Goal: Task Accomplishment & Management: Complete application form

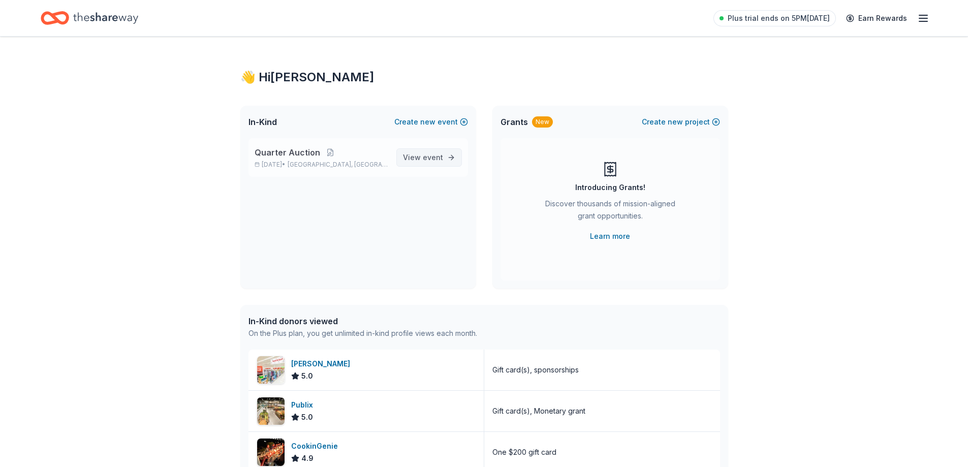
click at [419, 154] on span "View event" at bounding box center [423, 158] width 40 height 12
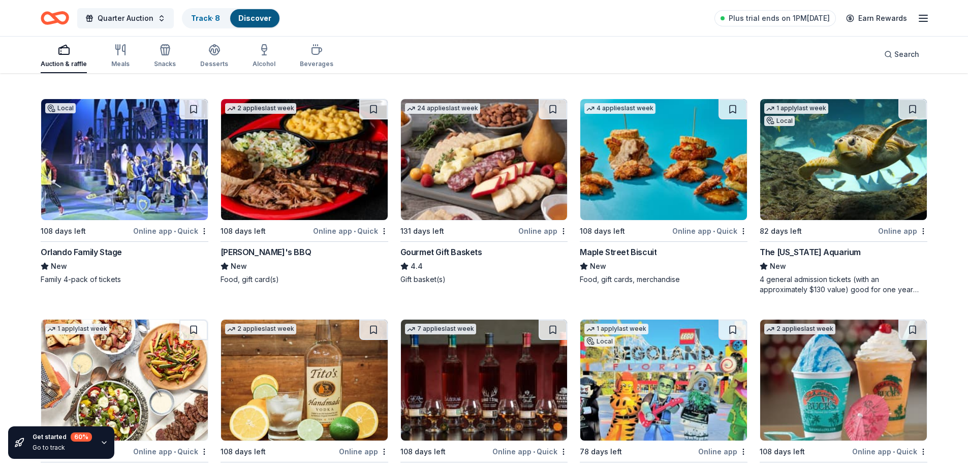
scroll to position [1836, 0]
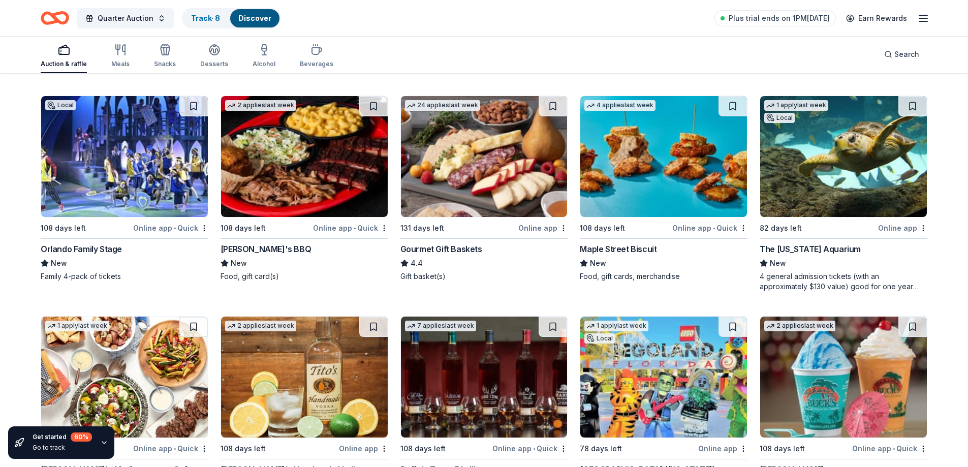
click at [306, 185] on img at bounding box center [304, 156] width 167 height 121
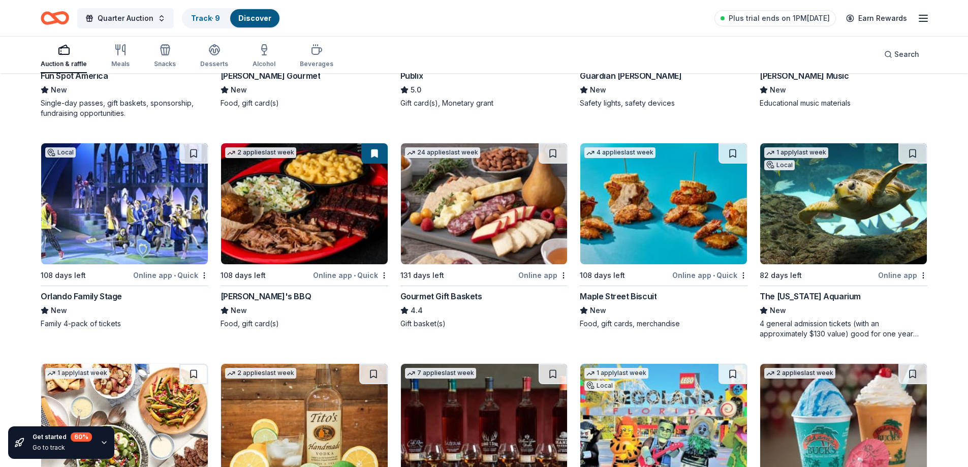
scroll to position [1730, 0]
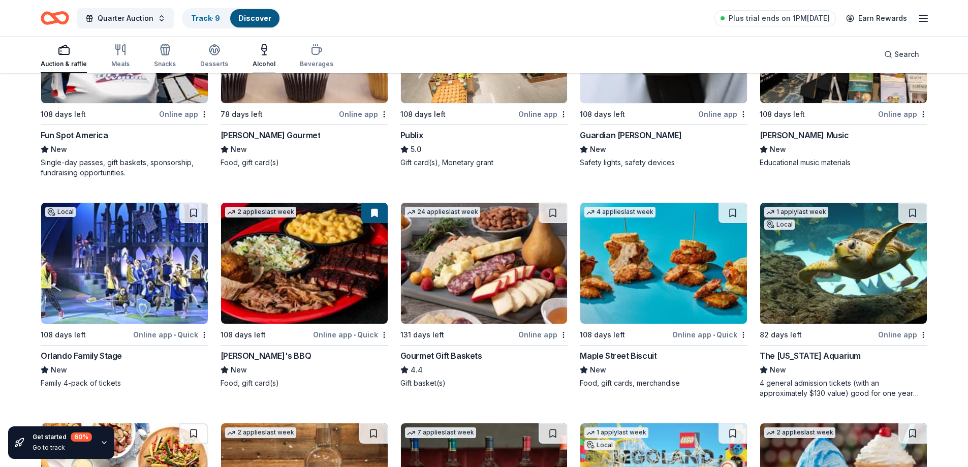
click at [261, 58] on div "Alcohol" at bounding box center [264, 56] width 23 height 24
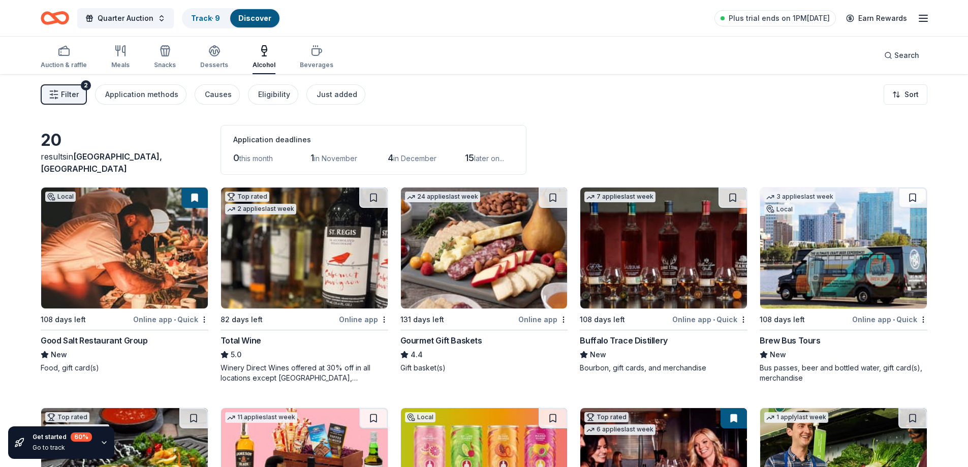
click at [453, 295] on img at bounding box center [484, 248] width 167 height 121
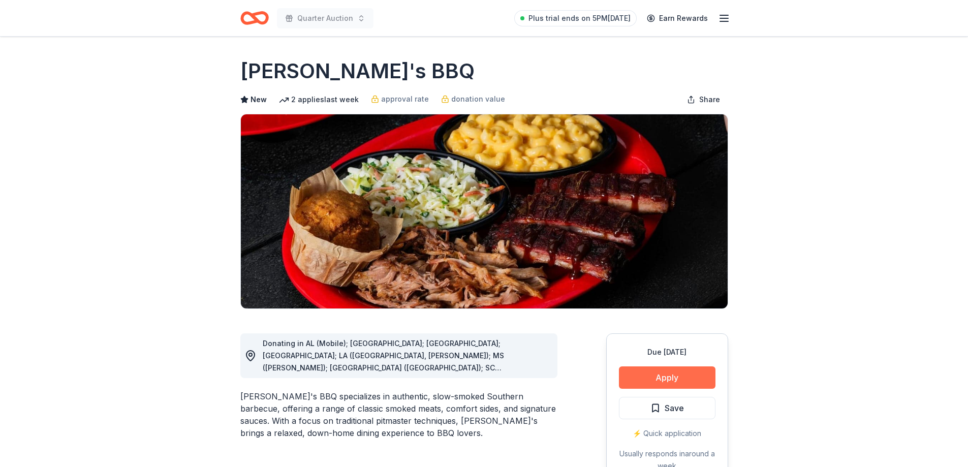
click at [681, 371] on button "Apply" at bounding box center [667, 378] width 97 height 22
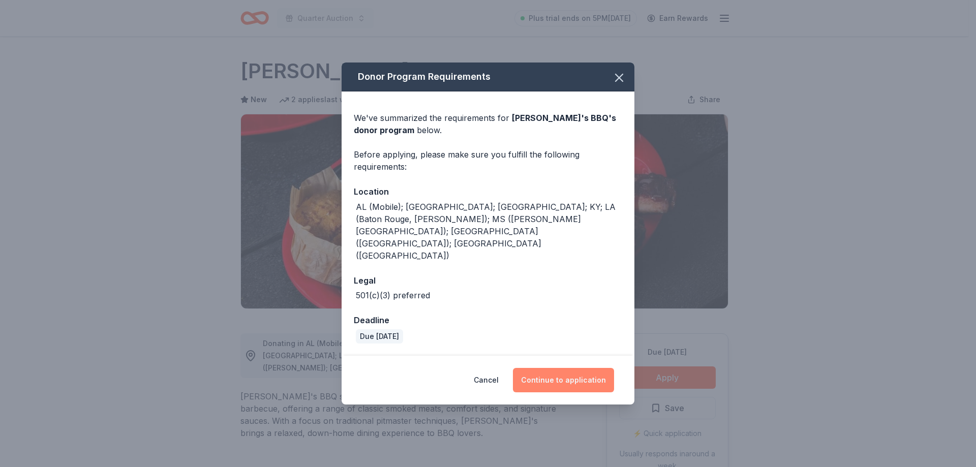
click at [560, 368] on button "Continue to application" at bounding box center [563, 380] width 101 height 24
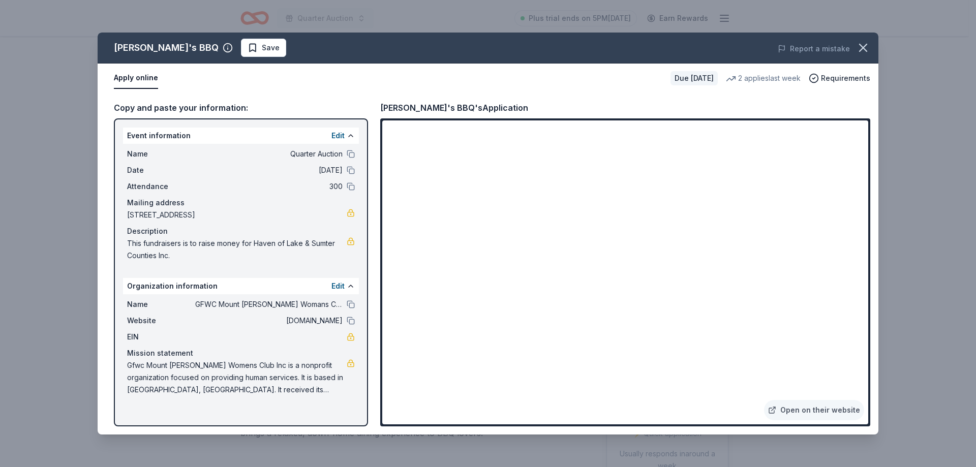
click at [461, 106] on div "[PERSON_NAME]'s BBQ's Application" at bounding box center [454, 107] width 148 height 13
click at [451, 105] on div "[PERSON_NAME]'s BBQ's Application" at bounding box center [454, 107] width 148 height 13
click at [452, 105] on div "[PERSON_NAME]'s BBQ's Application" at bounding box center [454, 107] width 148 height 13
click at [853, 74] on span "Requirements" at bounding box center [845, 78] width 49 height 12
click at [516, 104] on div "Sonny's BBQ's Application" at bounding box center [625, 107] width 490 height 13
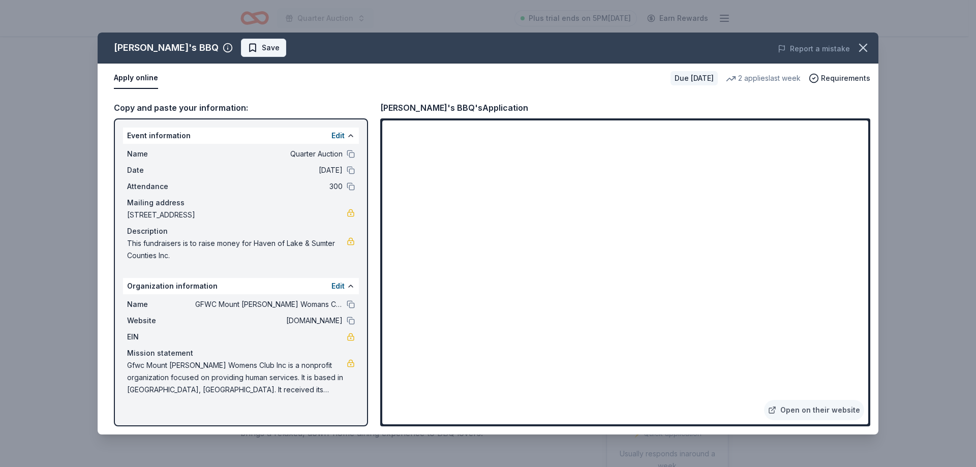
click at [262, 44] on span "Save" at bounding box center [271, 48] width 18 height 12
click at [838, 73] on span "Requirements" at bounding box center [845, 78] width 49 height 12
click at [944, 122] on div "Sonny's BBQ Saved Report a mistake Apply online Due in 108 days 2 applies last …" at bounding box center [488, 233] width 976 height 467
click at [424, 100] on div "Copy and paste your information: Event information Edit Name Quarter Auction Da…" at bounding box center [488, 264] width 781 height 342
click at [809, 409] on link "Open on their website" at bounding box center [814, 410] width 100 height 20
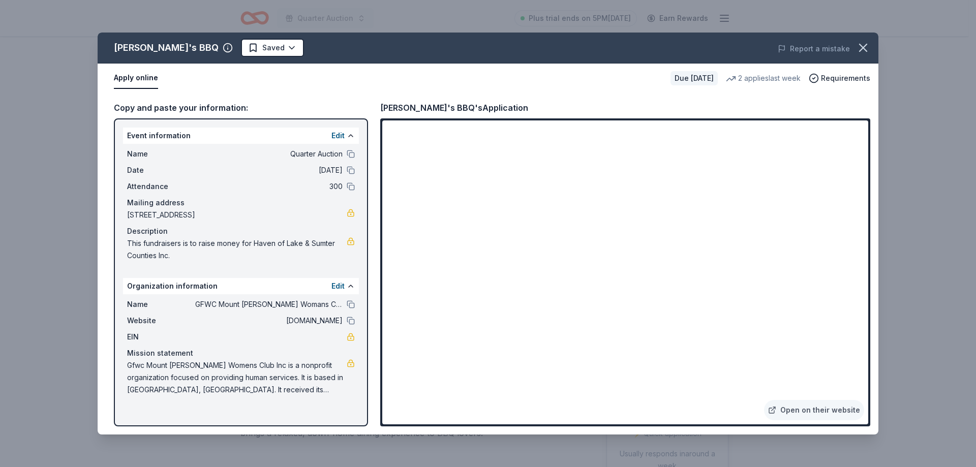
click at [433, 106] on div "Sonny's BBQ's Application" at bounding box center [454, 107] width 148 height 13
click at [688, 82] on div "Due in 108 days" at bounding box center [694, 78] width 47 height 14
click at [781, 77] on div "2 applies last week" at bounding box center [763, 78] width 75 height 12
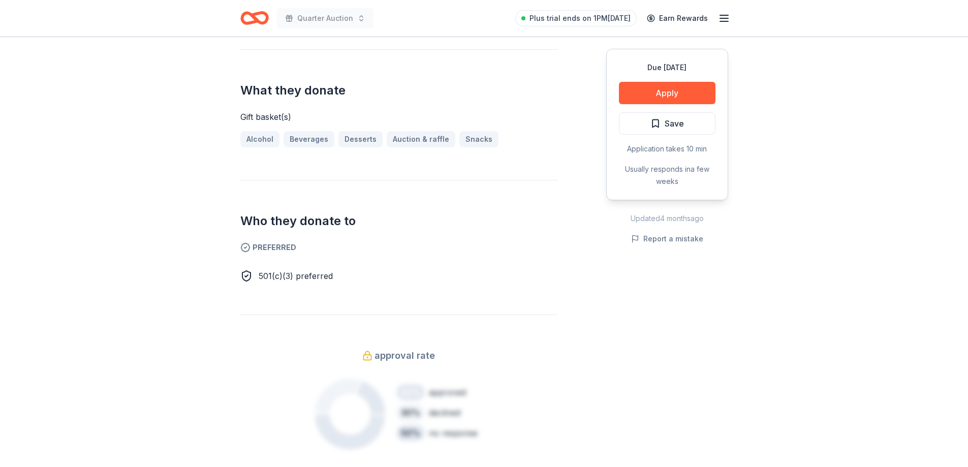
scroll to position [380, 0]
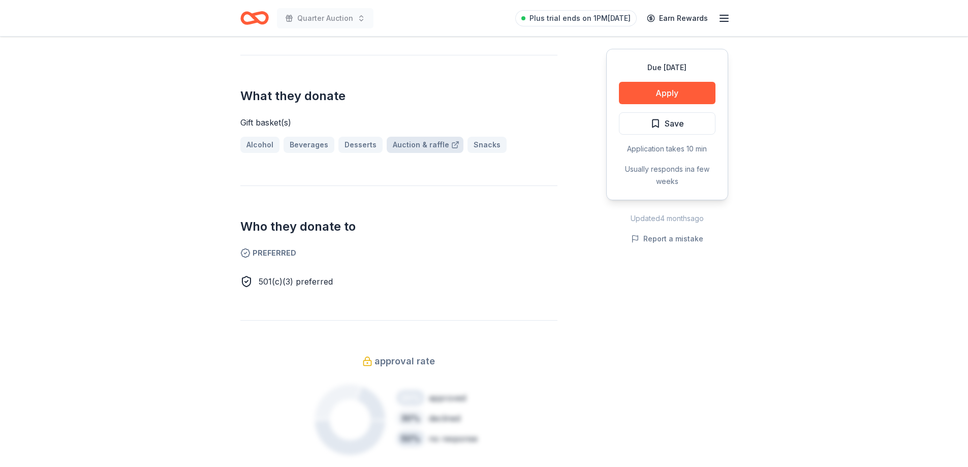
click at [429, 142] on link "Auction & raffle" at bounding box center [425, 145] width 77 height 16
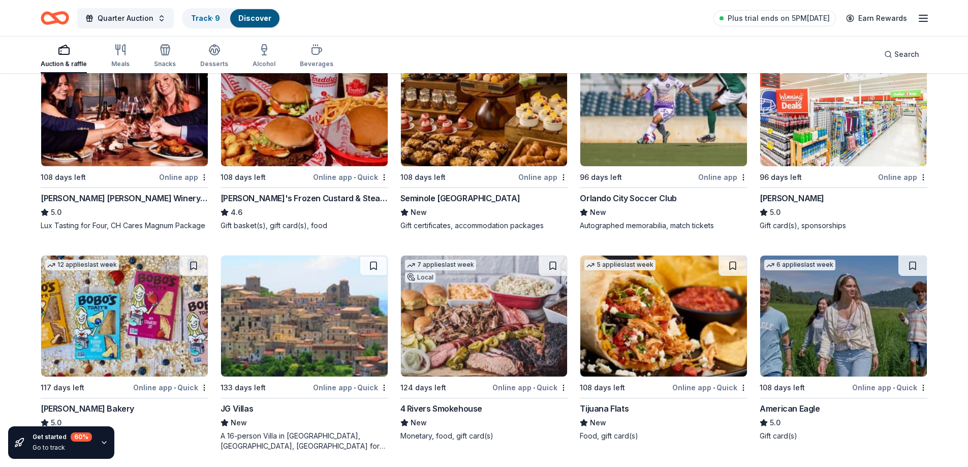
scroll to position [1245, 0]
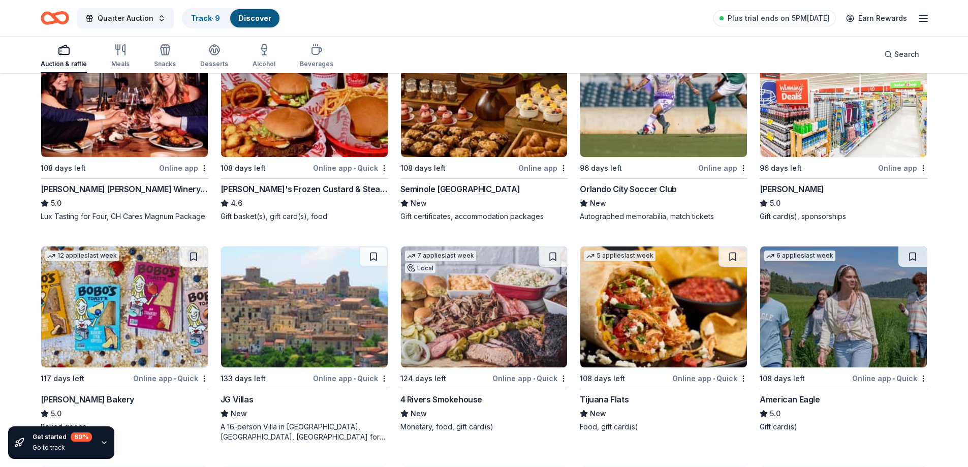
click at [444, 396] on div "4 Rivers Smokehouse" at bounding box center [442, 399] width 82 height 12
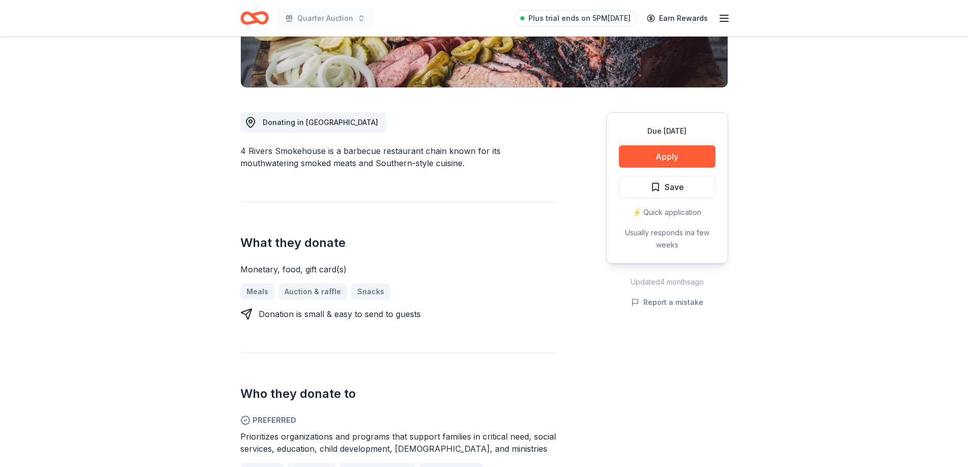
scroll to position [228, 0]
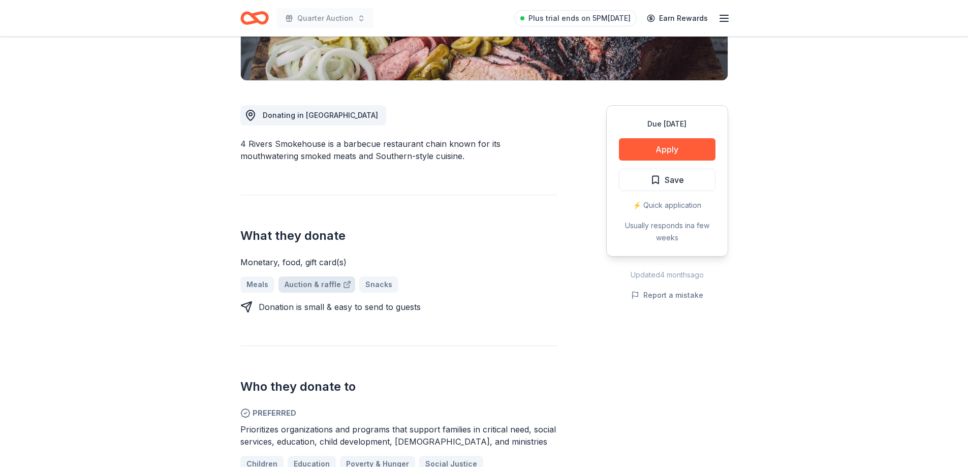
click at [304, 284] on link "Auction & raffle" at bounding box center [317, 285] width 77 height 16
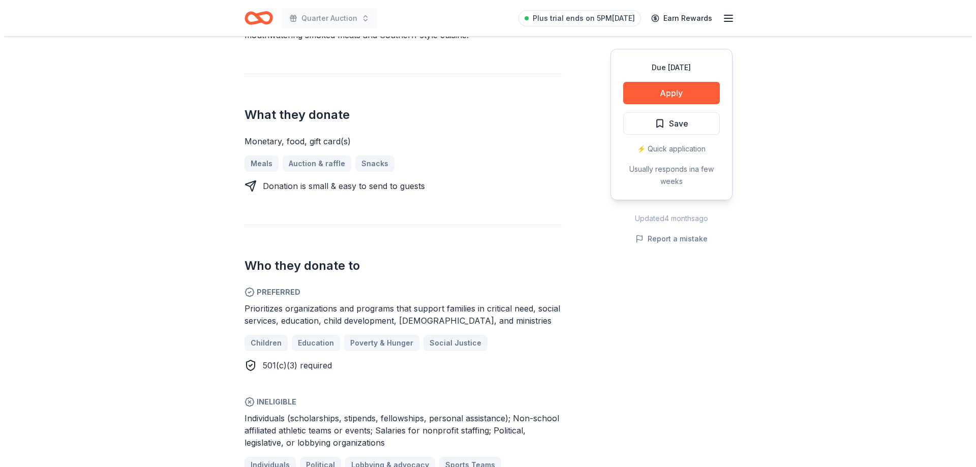
scroll to position [347, 0]
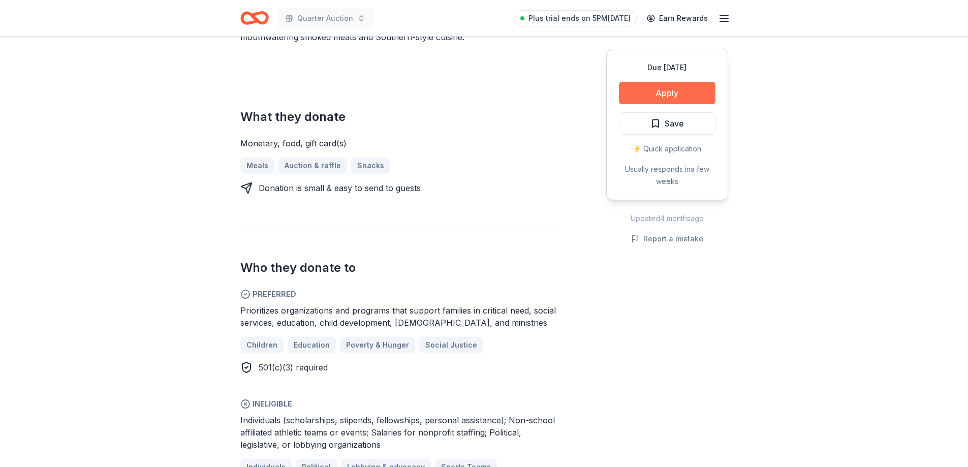
click at [656, 92] on button "Apply" at bounding box center [667, 93] width 97 height 22
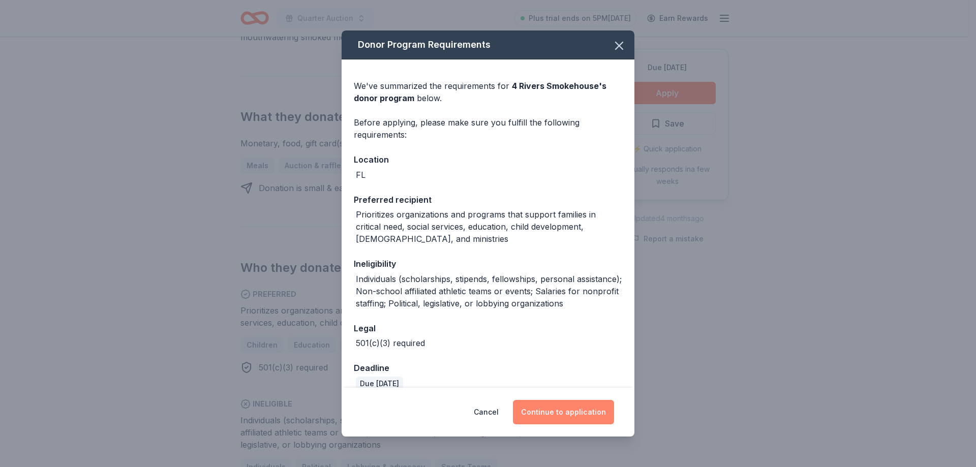
click at [567, 411] on button "Continue to application" at bounding box center [563, 412] width 101 height 24
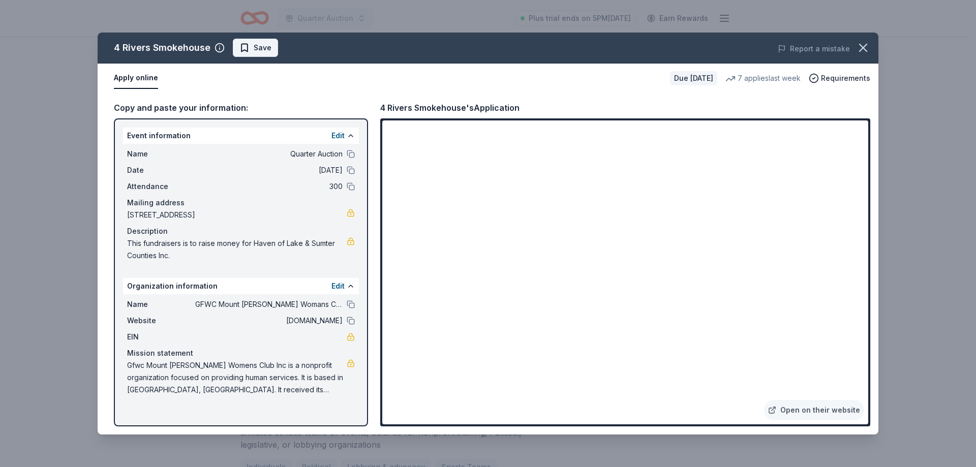
click at [249, 48] on span "Save" at bounding box center [255, 48] width 32 height 12
click at [898, 150] on div "4 Rivers Smokehouse Saved Report a mistake Apply online Due [DATE] 7 applies la…" at bounding box center [488, 233] width 976 height 467
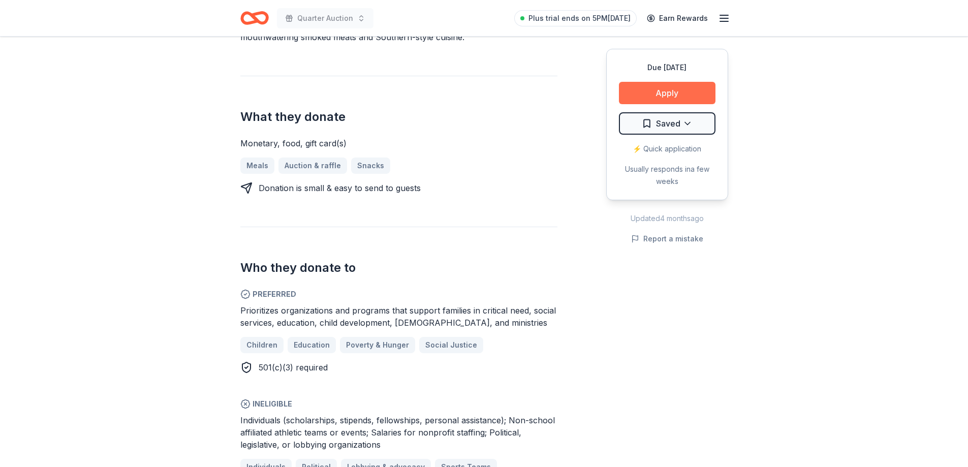
click at [678, 86] on button "Apply" at bounding box center [667, 93] width 97 height 22
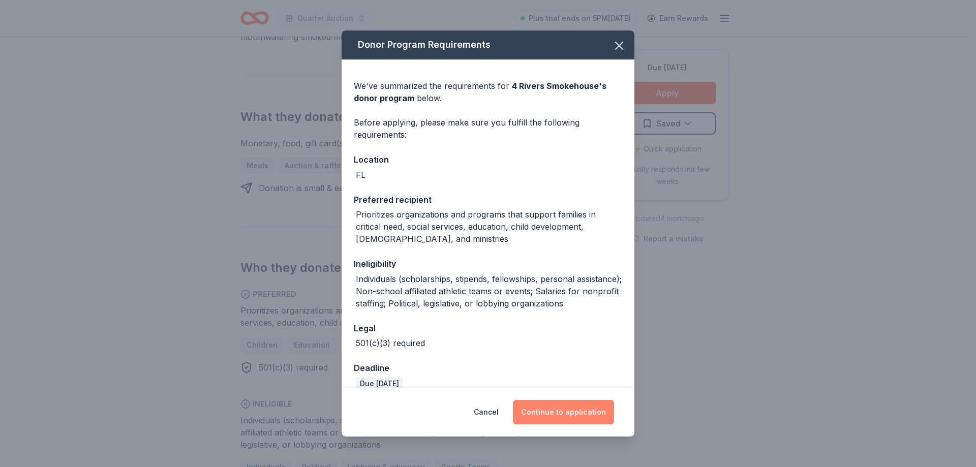
click at [595, 409] on button "Continue to application" at bounding box center [563, 412] width 101 height 24
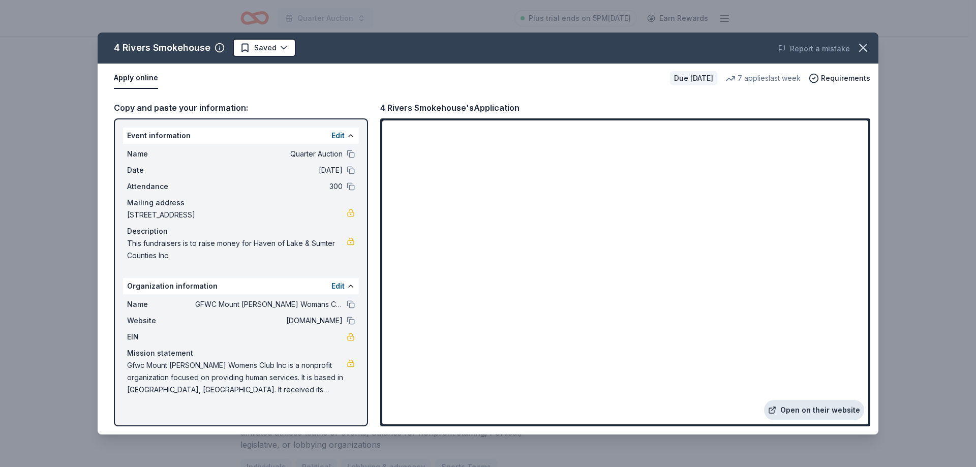
click at [837, 410] on link "Open on their website" at bounding box center [814, 410] width 100 height 20
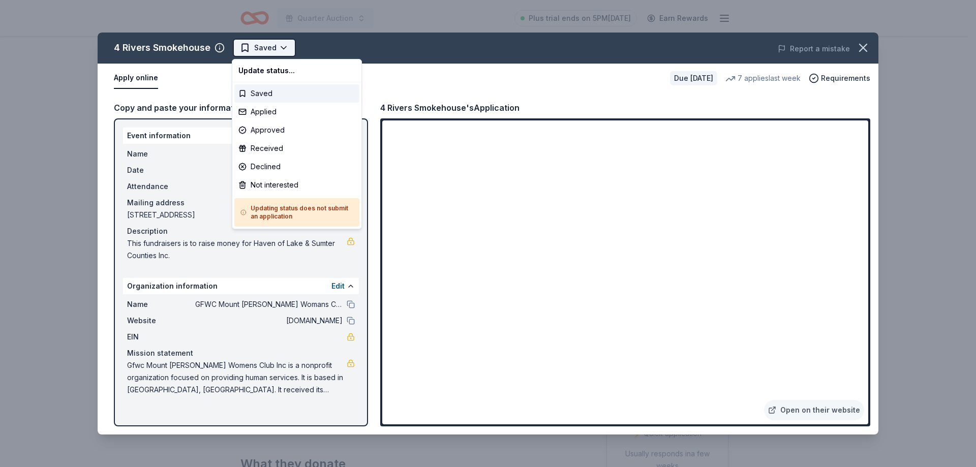
click at [279, 48] on html "Quarter Auction Plus trial ends on 5PM, 10/4 Earn Rewards Due in 124 days Share…" at bounding box center [488, 233] width 976 height 467
click at [261, 90] on div "Saved" at bounding box center [296, 93] width 125 height 18
click at [266, 47] on html "Quarter Auction Plus trial ends on 5PM, 10/4 Earn Rewards Due in 124 days Share…" at bounding box center [488, 233] width 976 height 467
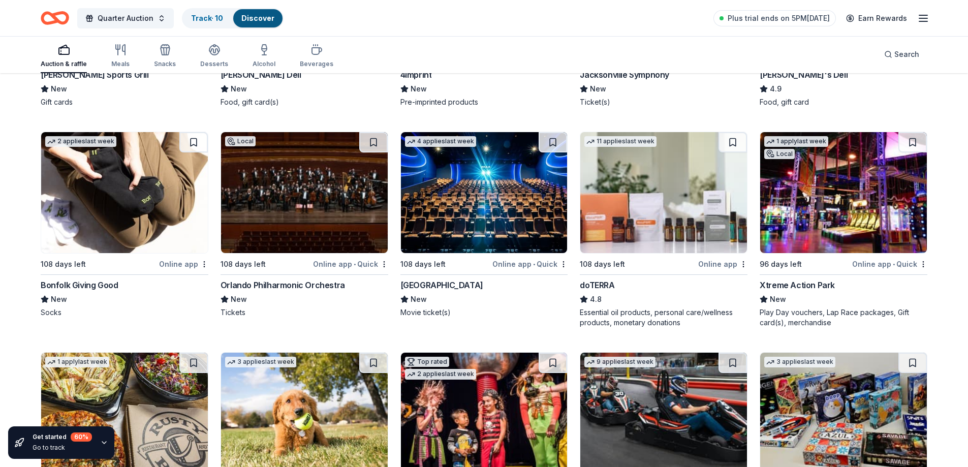
scroll to position [2877, 0]
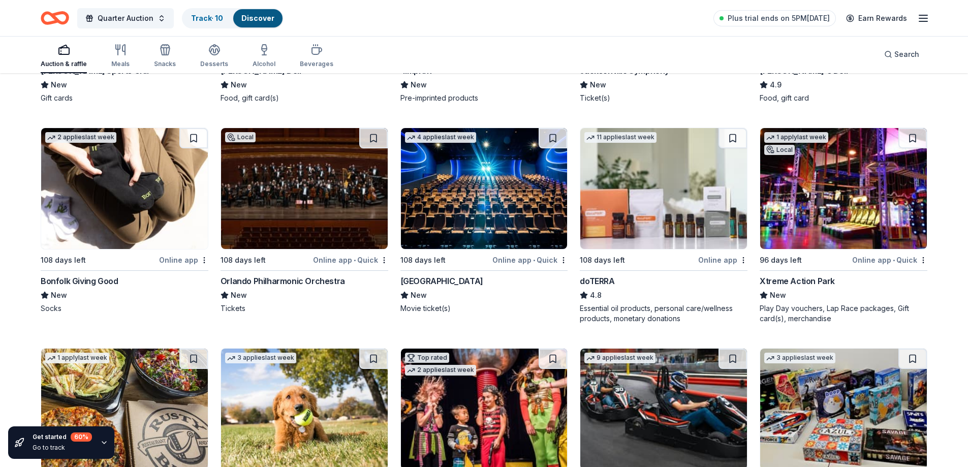
click at [282, 209] on img at bounding box center [304, 188] width 167 height 121
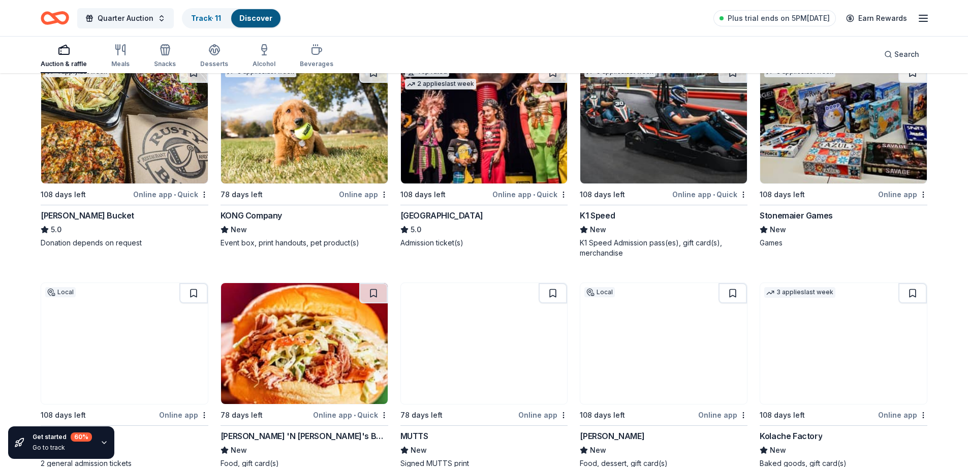
scroll to position [3171, 0]
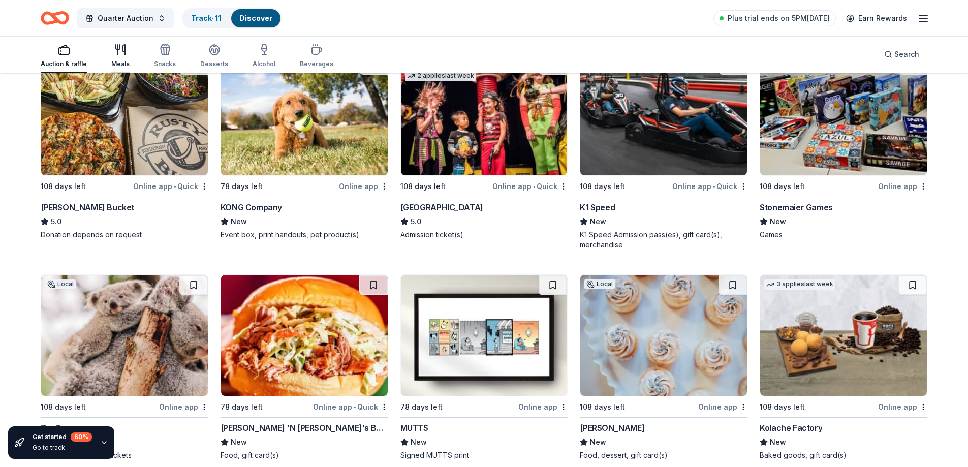
click at [119, 57] on div "Meals" at bounding box center [120, 56] width 18 height 24
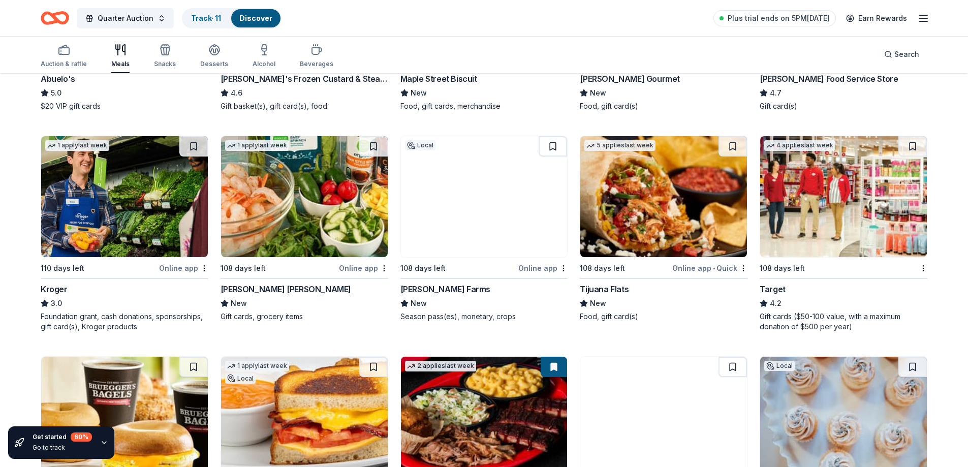
scroll to position [485, 0]
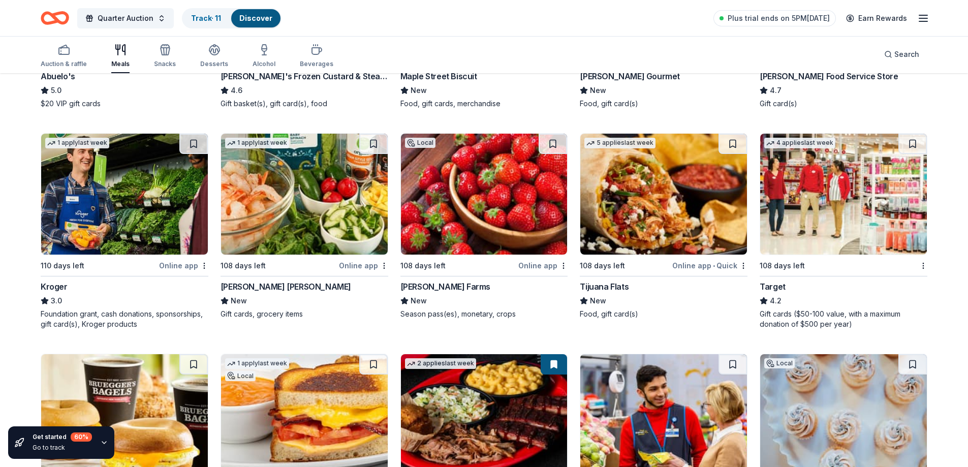
click at [601, 284] on div "Tijuana Flats" at bounding box center [604, 287] width 49 height 12
click at [124, 16] on span "Quarter Auction" at bounding box center [126, 18] width 56 height 12
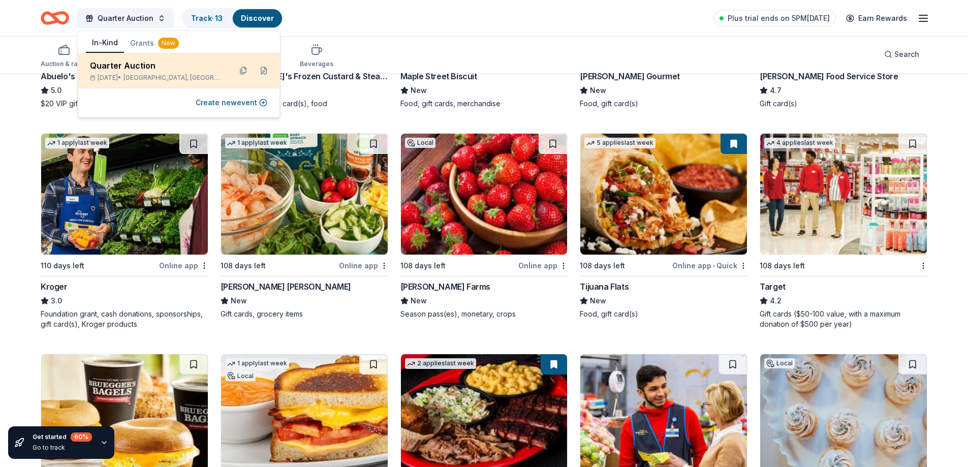
click at [121, 73] on div "Quarter Auction Feb 12, 2026 • Mount Dora, FL" at bounding box center [156, 70] width 133 height 22
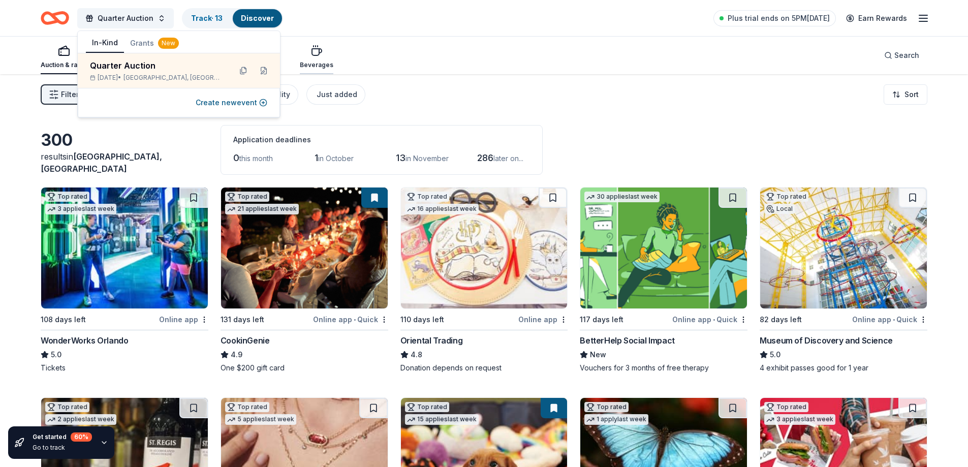
click at [311, 54] on icon "button" at bounding box center [317, 51] width 12 height 12
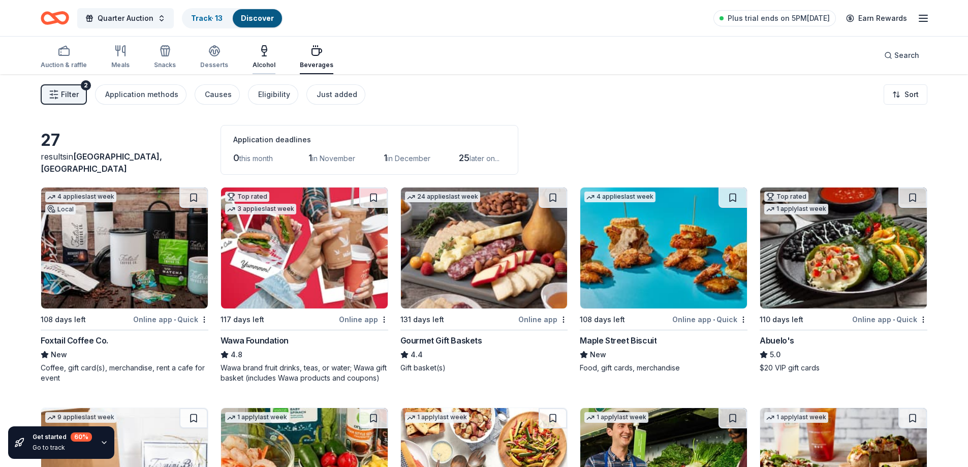
click at [263, 59] on div "Alcohol" at bounding box center [264, 57] width 23 height 24
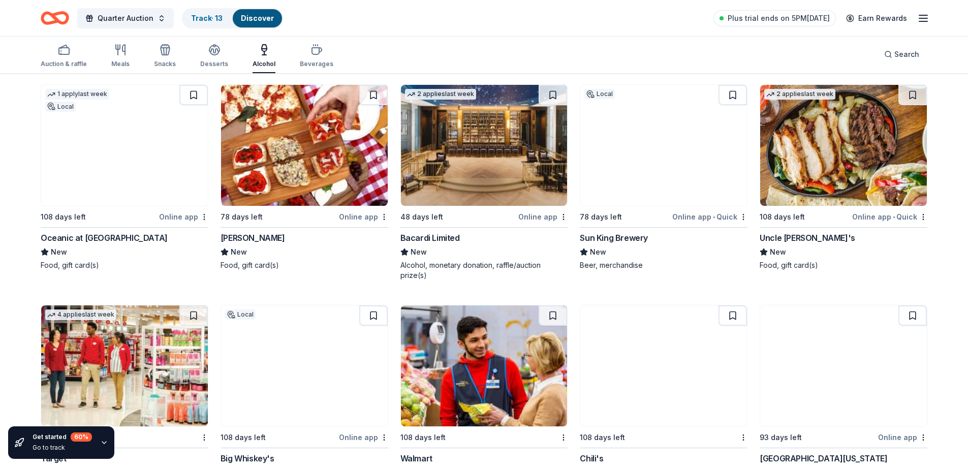
scroll to position [598, 0]
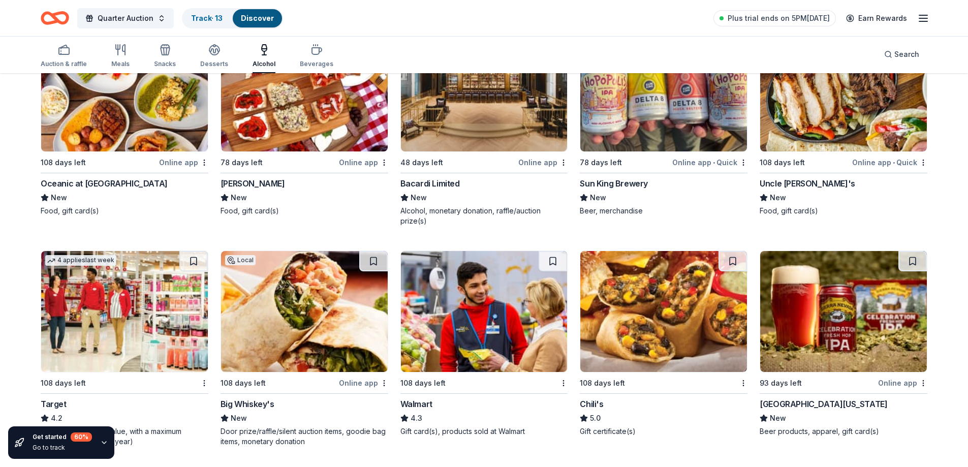
click at [643, 332] on img at bounding box center [664, 311] width 167 height 121
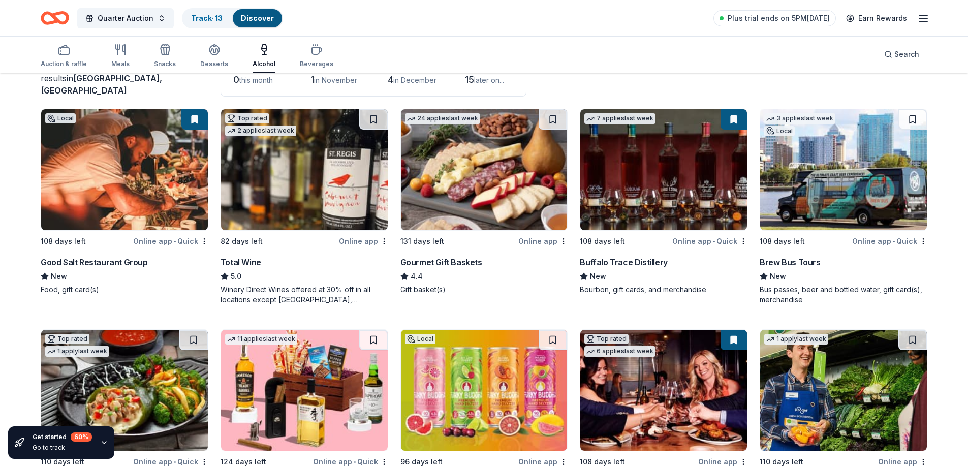
scroll to position [0, 0]
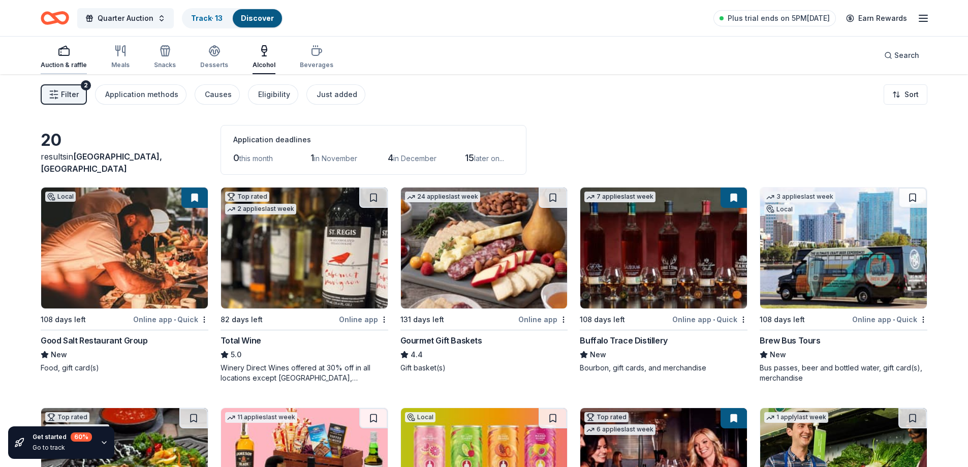
click at [57, 57] on div "Auction & raffle" at bounding box center [64, 57] width 46 height 24
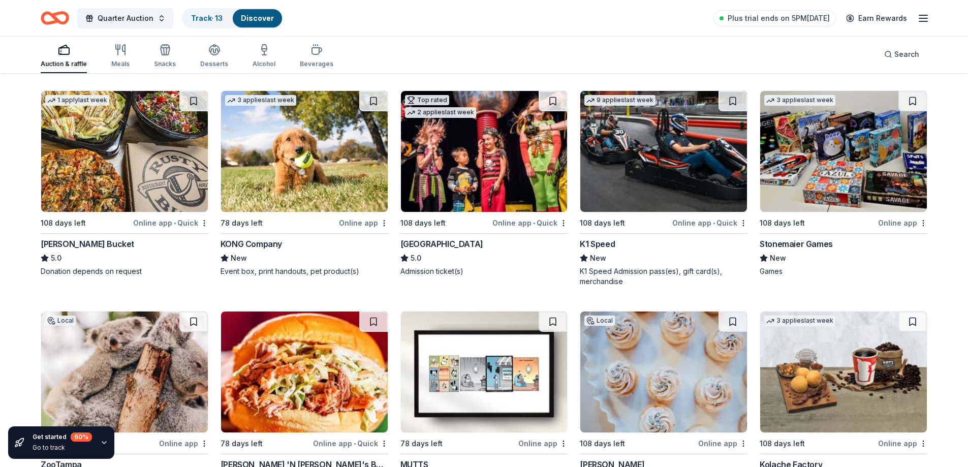
scroll to position [3147, 0]
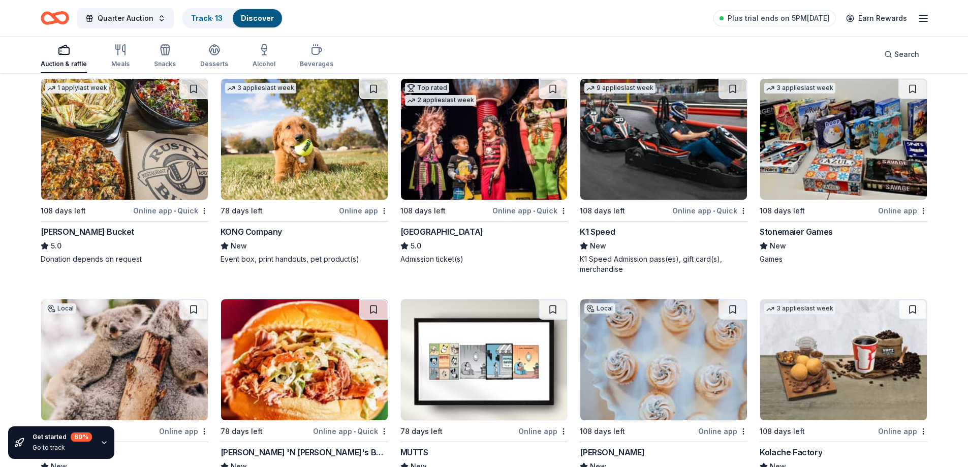
click at [293, 145] on img at bounding box center [304, 139] width 167 height 121
click at [443, 182] on img at bounding box center [484, 139] width 167 height 121
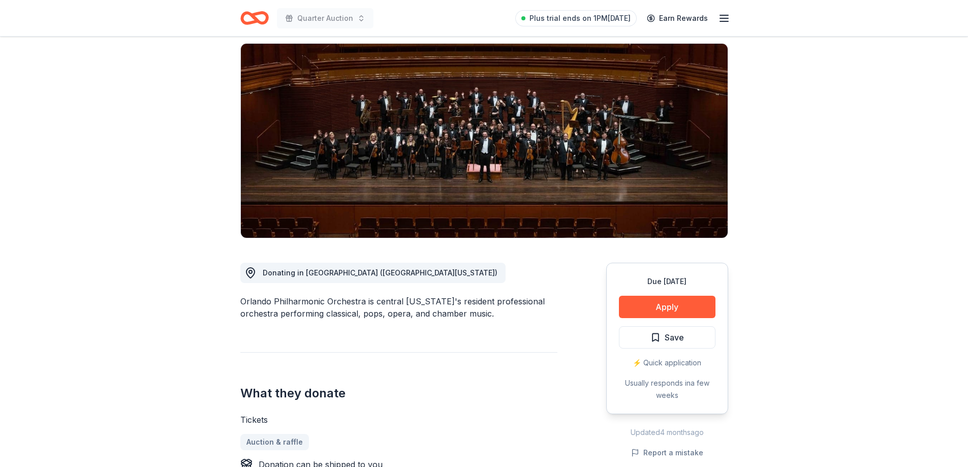
scroll to position [69, 0]
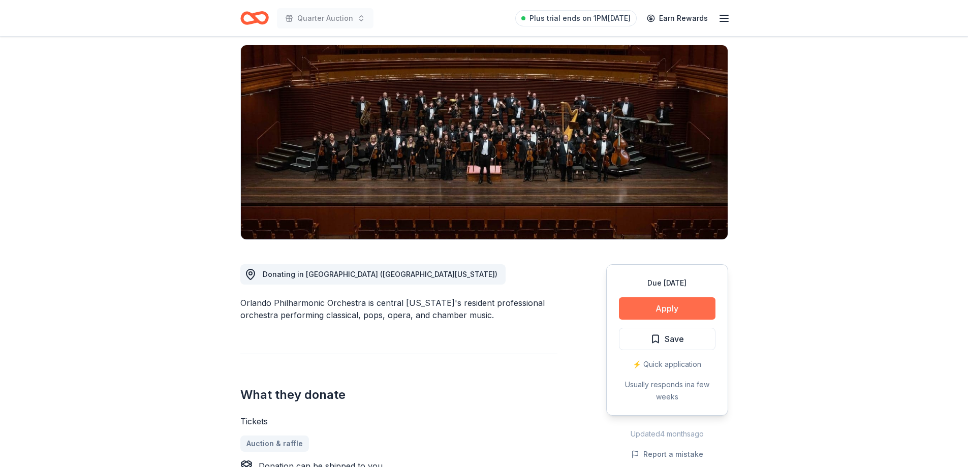
click at [672, 302] on button "Apply" at bounding box center [667, 308] width 97 height 22
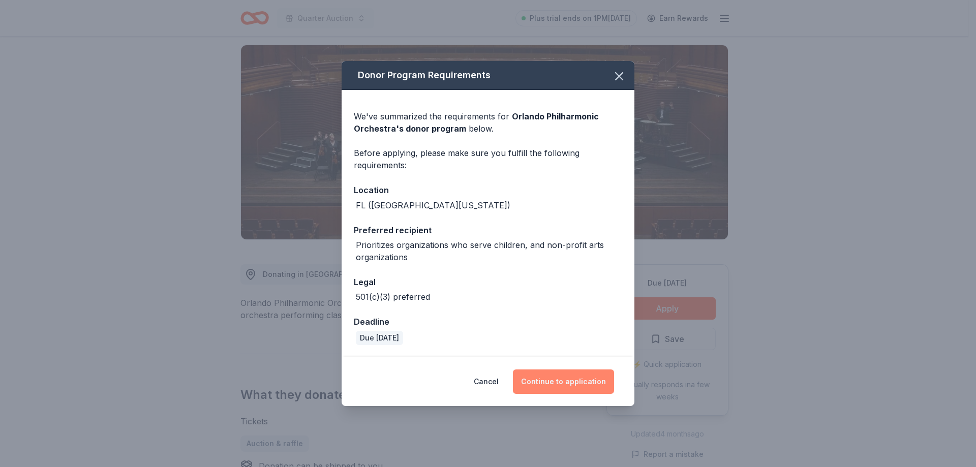
click at [557, 380] on button "Continue to application" at bounding box center [563, 382] width 101 height 24
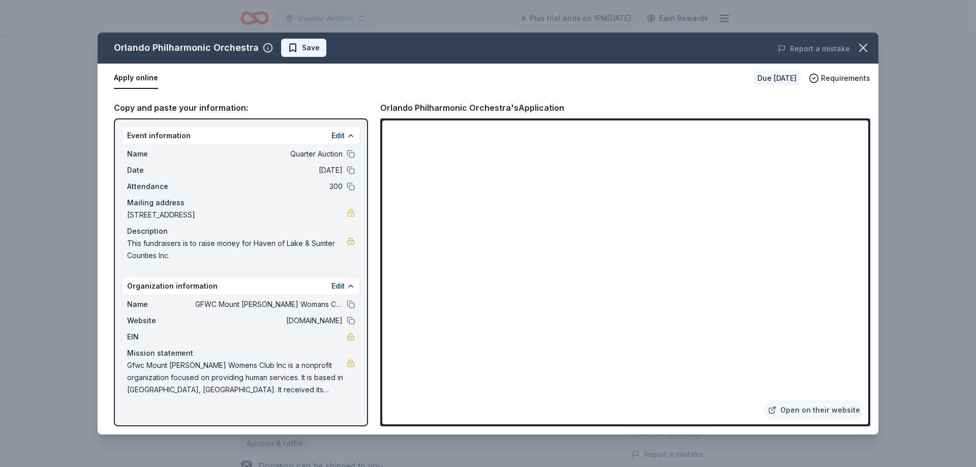
click at [307, 45] on span "Save" at bounding box center [311, 48] width 18 height 12
click at [864, 45] on icon "button" at bounding box center [863, 48] width 14 height 14
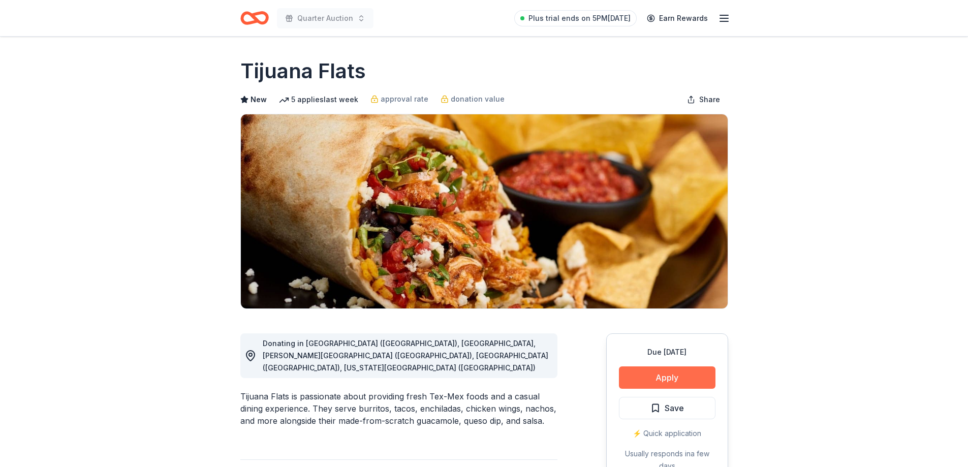
click at [689, 376] on button "Apply" at bounding box center [667, 378] width 97 height 22
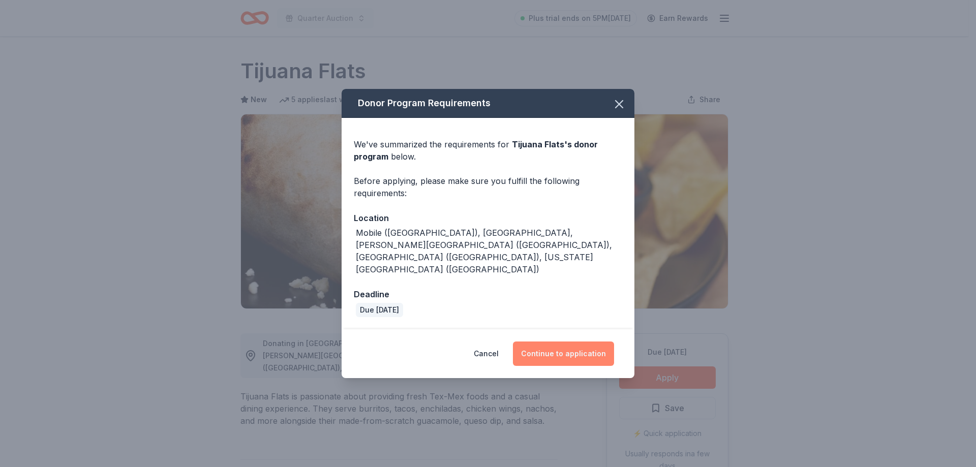
click at [573, 342] on button "Continue to application" at bounding box center [563, 354] width 101 height 24
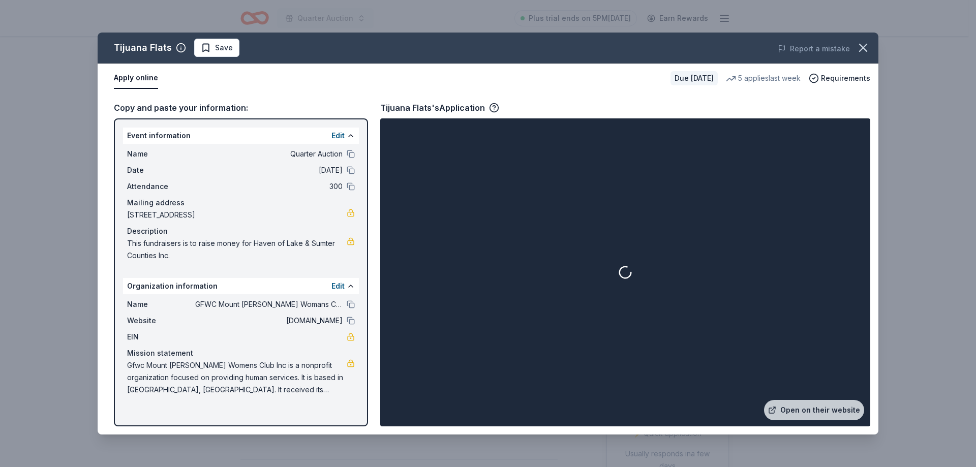
click at [223, 41] on button "Save" at bounding box center [216, 48] width 45 height 18
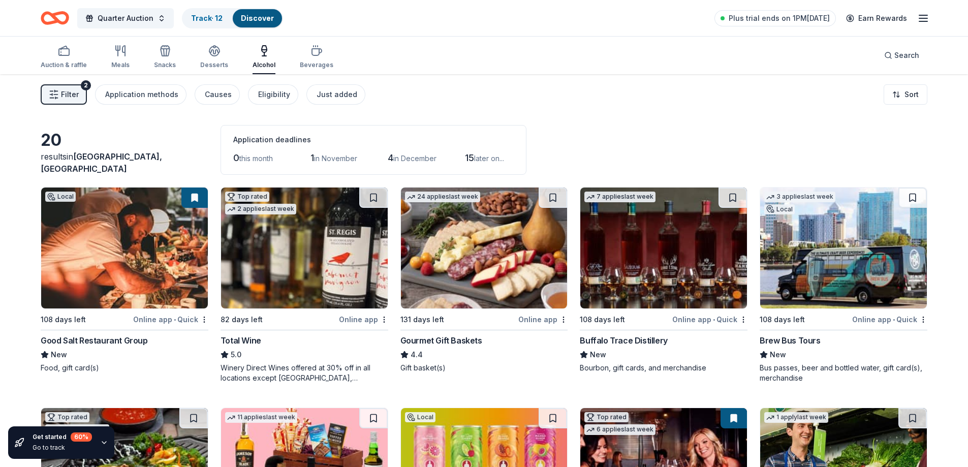
click at [639, 336] on div "Buffalo Trace Distillery" at bounding box center [623, 341] width 87 height 12
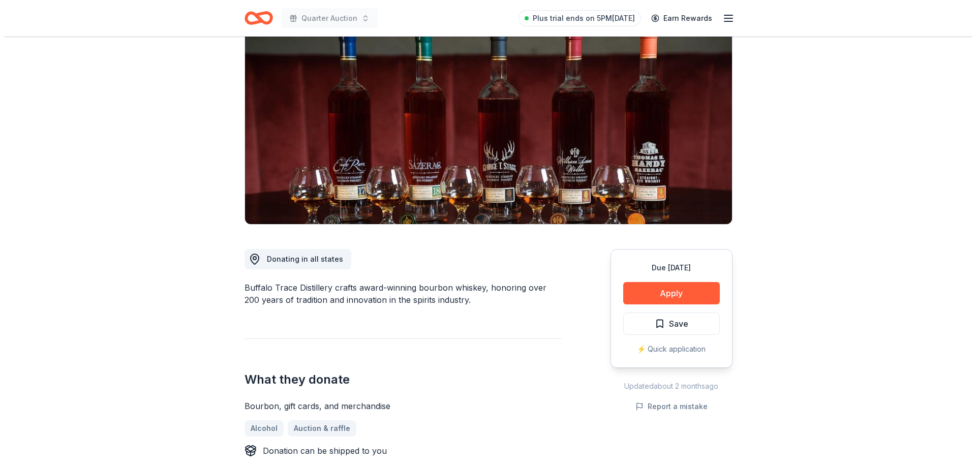
scroll to position [70, 0]
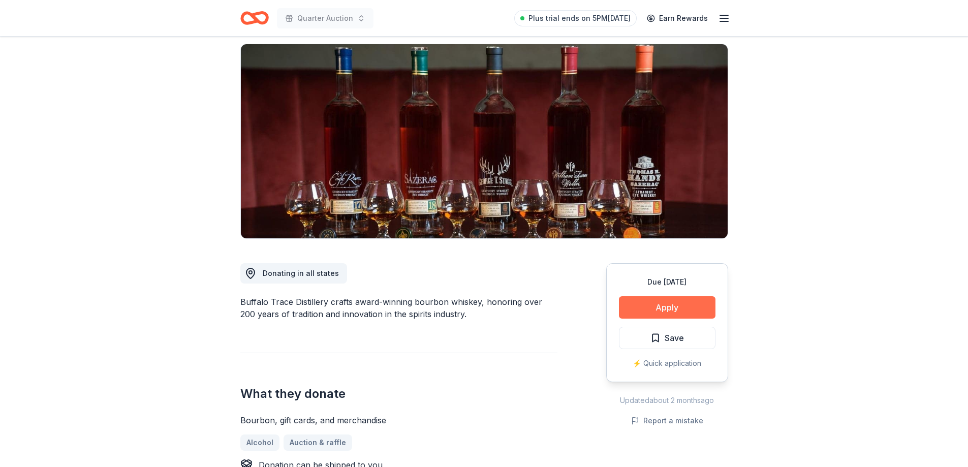
click at [683, 306] on button "Apply" at bounding box center [667, 307] width 97 height 22
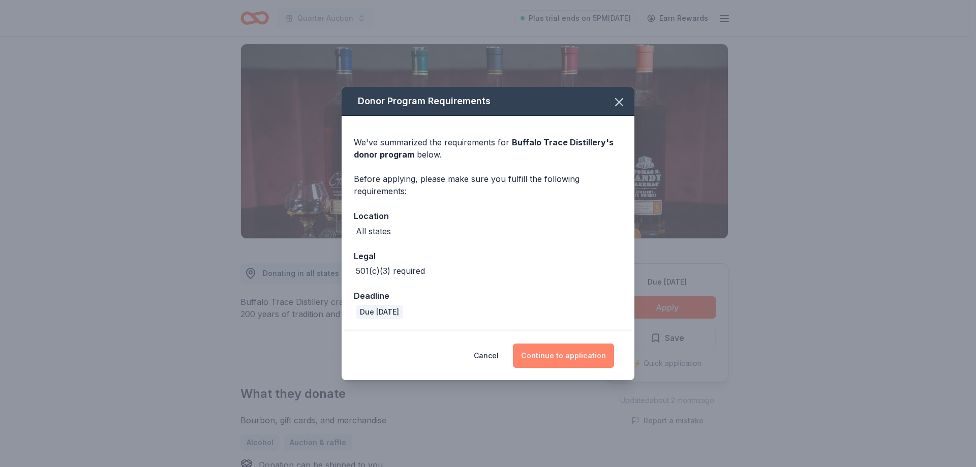
click at [599, 351] on button "Continue to application" at bounding box center [563, 356] width 101 height 24
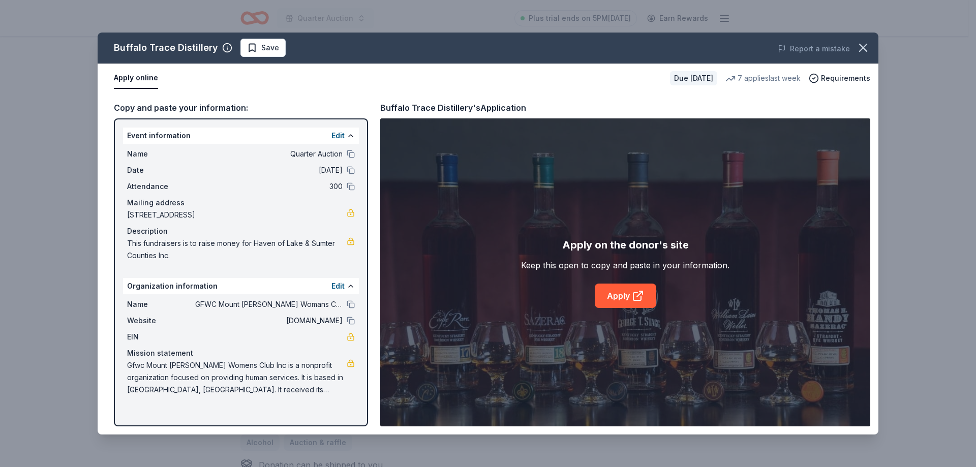
click at [261, 43] on span "Save" at bounding box center [270, 48] width 18 height 12
click at [615, 292] on link "Apply" at bounding box center [626, 296] width 62 height 24
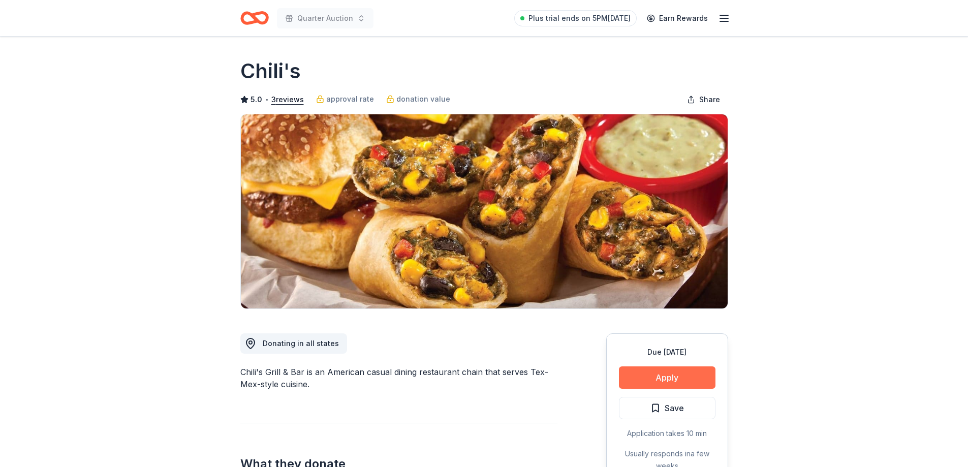
click at [681, 371] on button "Apply" at bounding box center [667, 378] width 97 height 22
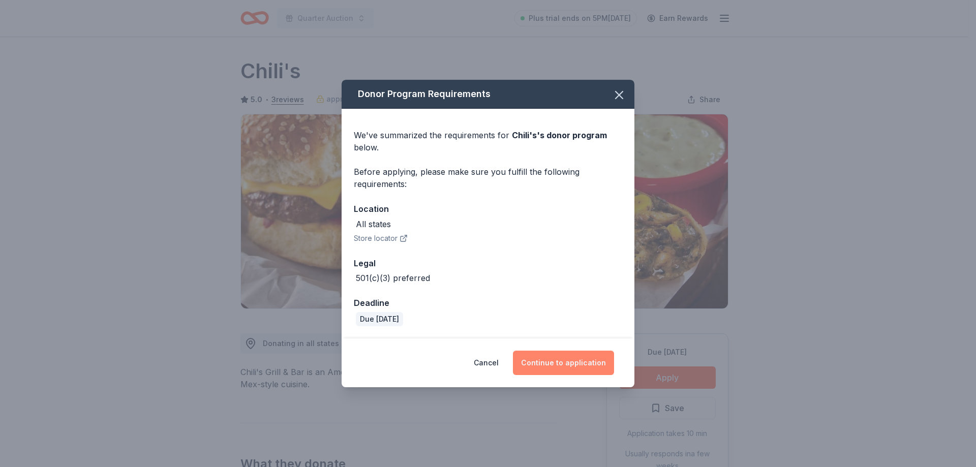
click at [546, 360] on button "Continue to application" at bounding box center [563, 363] width 101 height 24
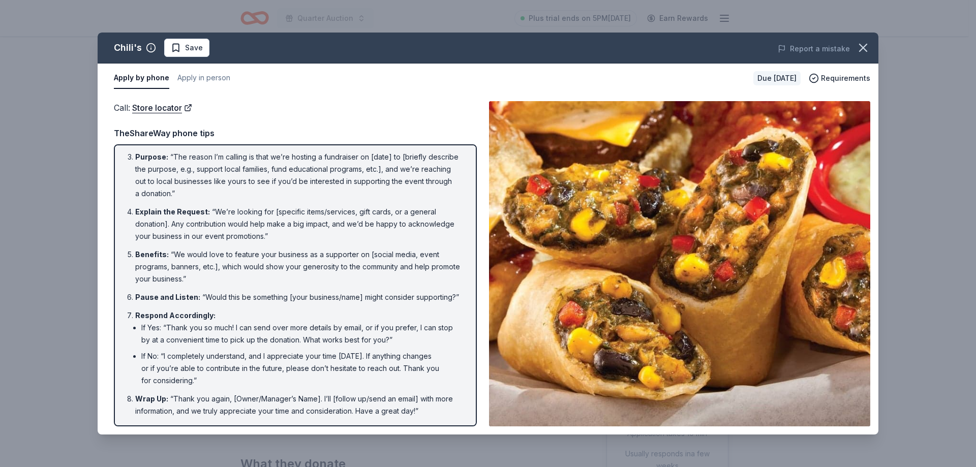
scroll to position [27, 0]
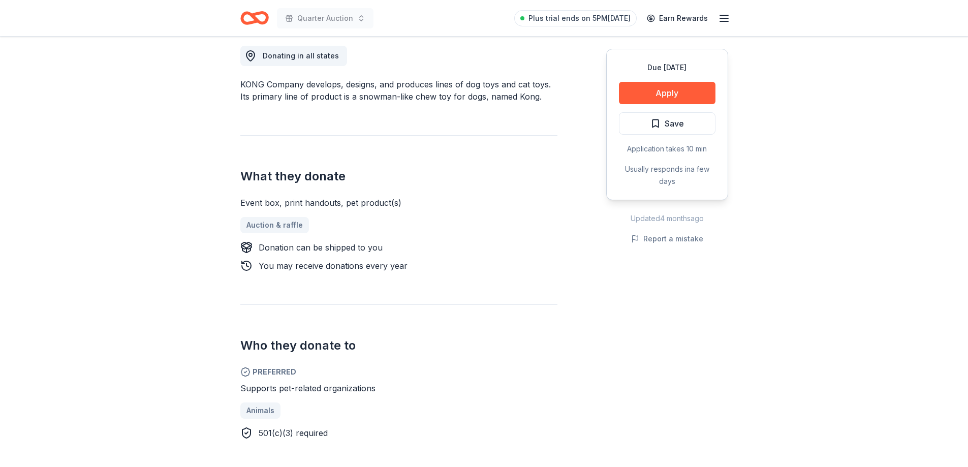
scroll to position [282, 0]
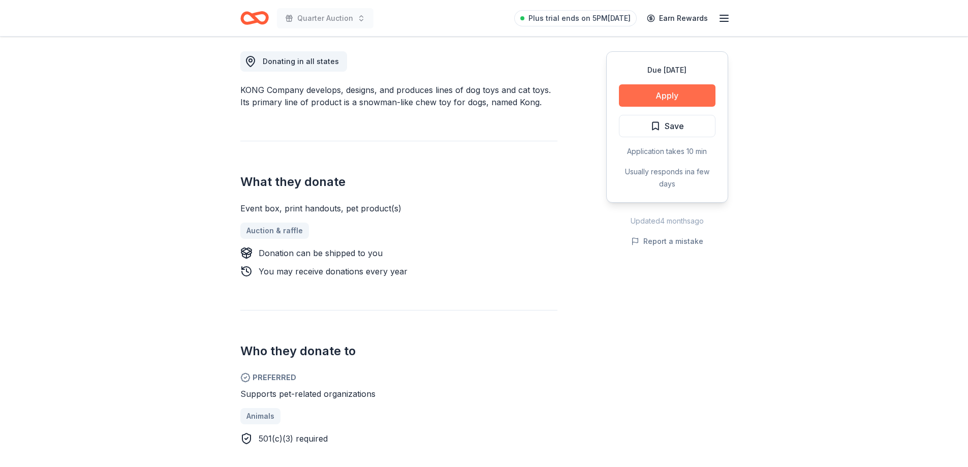
click at [675, 95] on button "Apply" at bounding box center [667, 95] width 97 height 22
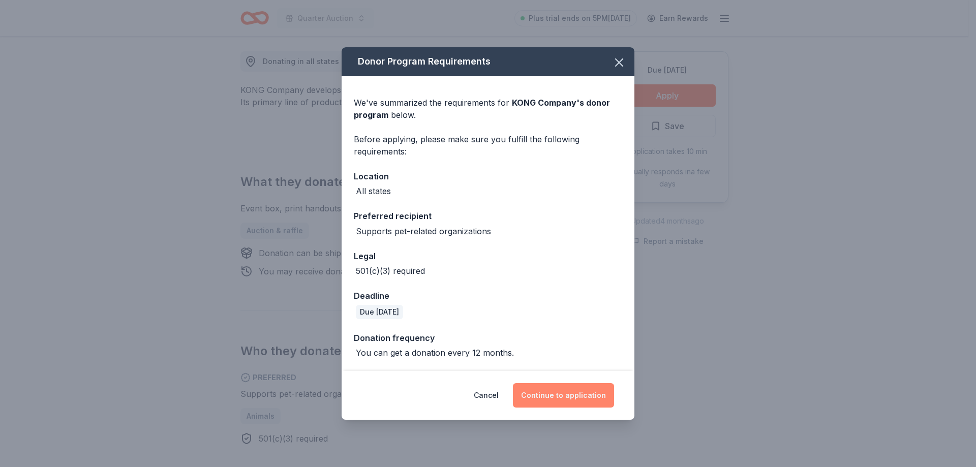
click at [552, 385] on button "Continue to application" at bounding box center [563, 395] width 101 height 24
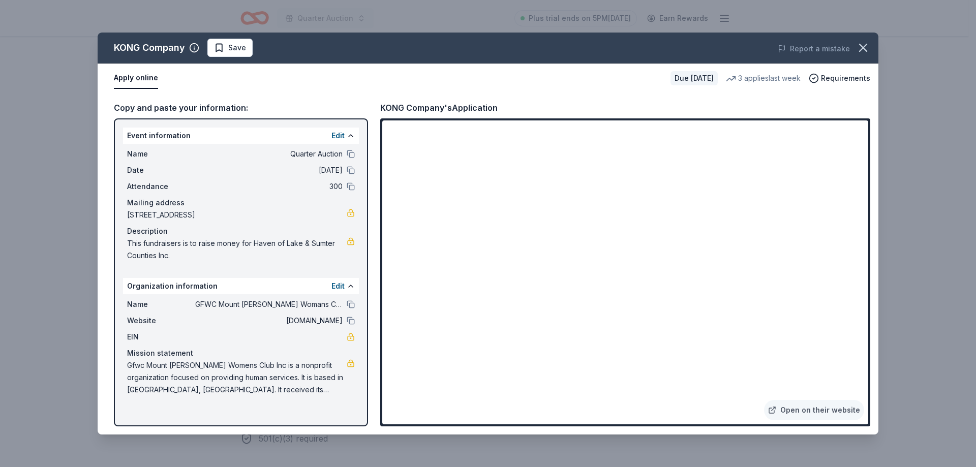
click at [237, 48] on span "Save" at bounding box center [237, 48] width 18 height 12
click at [861, 42] on icon "button" at bounding box center [863, 48] width 14 height 14
